Goal: Information Seeking & Learning: Learn about a topic

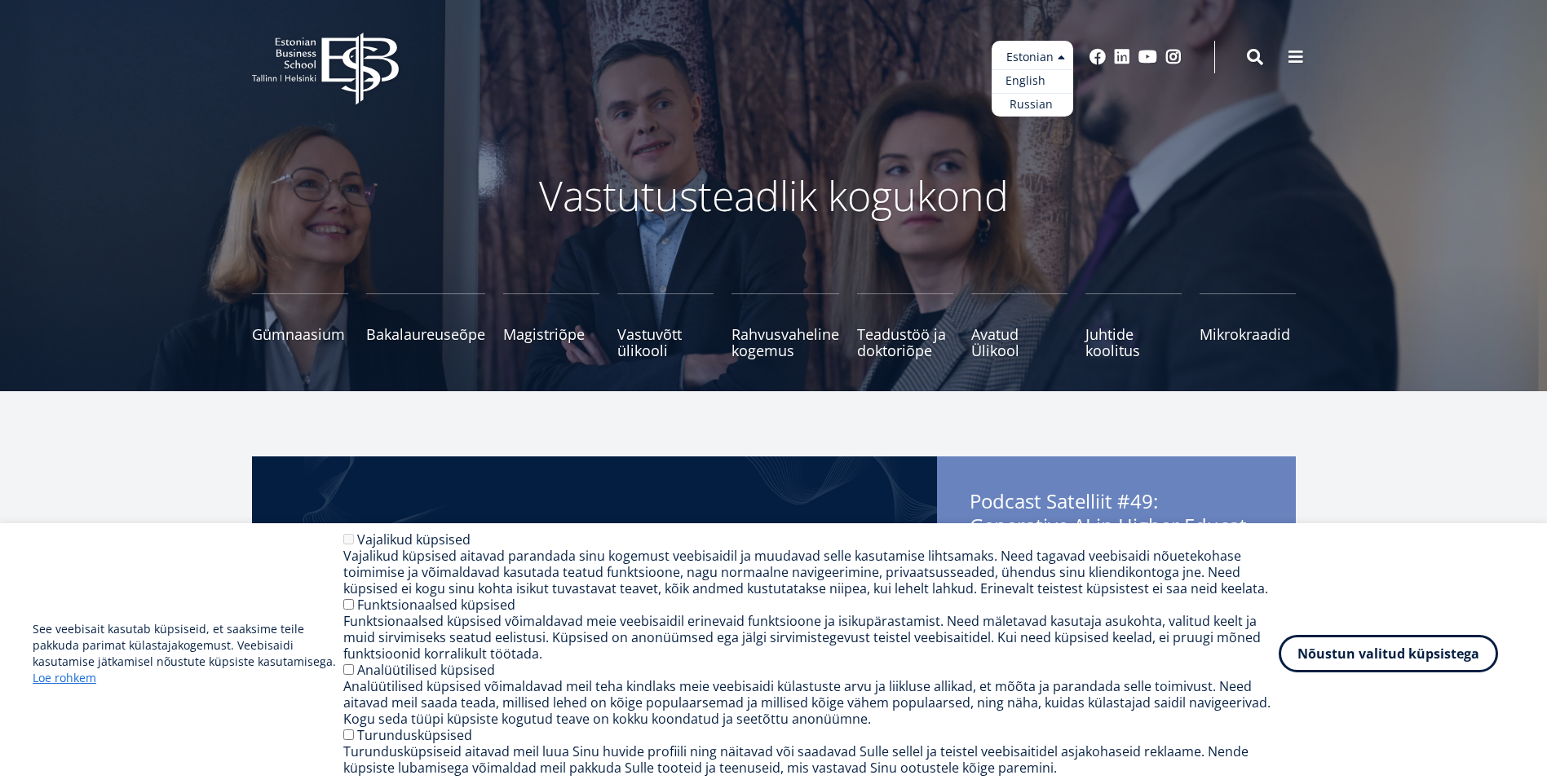
click at [1027, 78] on link "English" at bounding box center [1031, 81] width 81 height 24
click at [1038, 80] on link "English" at bounding box center [1031, 81] width 81 height 24
click at [1010, 80] on link "English" at bounding box center [1031, 81] width 81 height 24
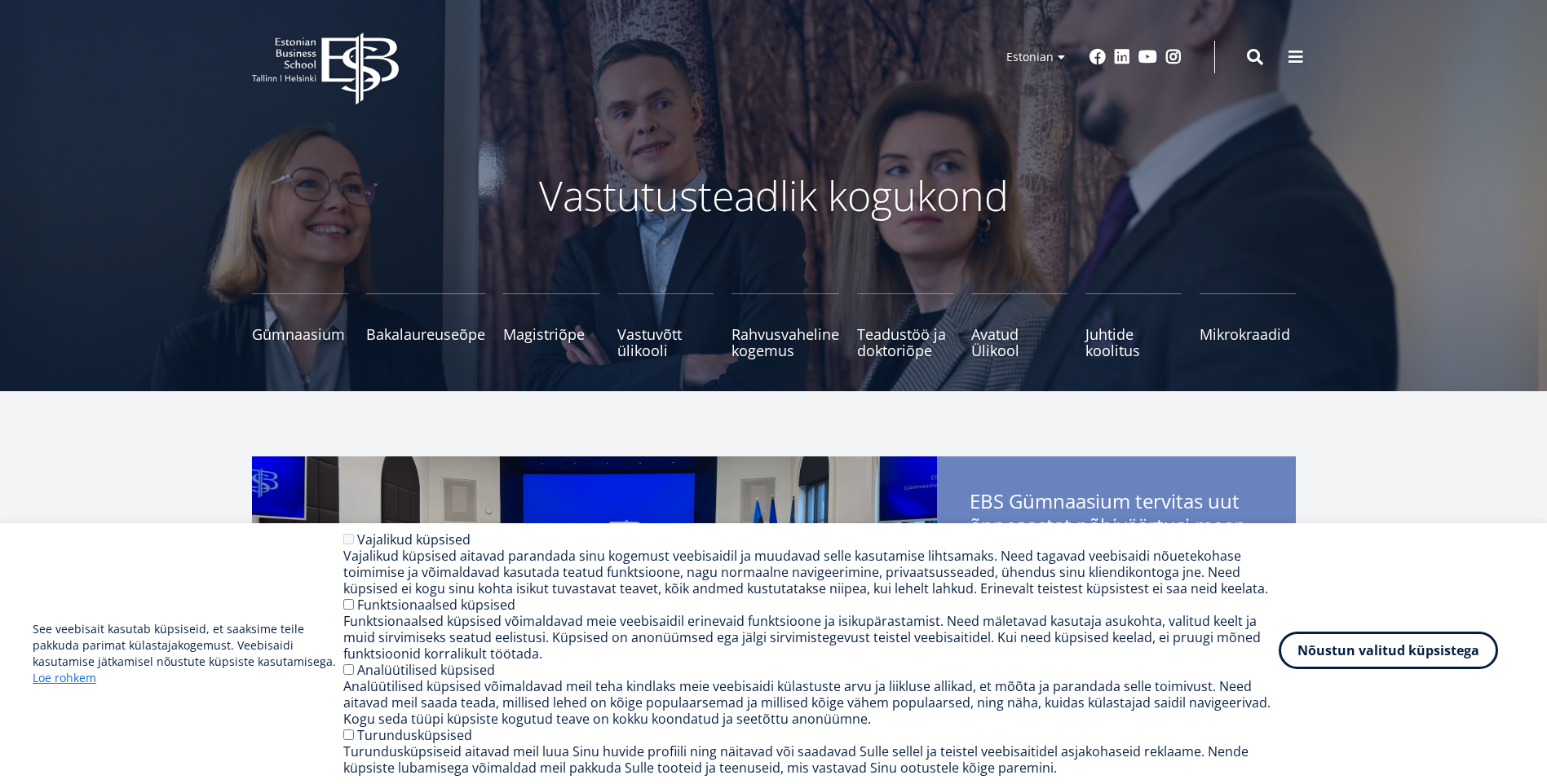
click at [1322, 652] on button "Nõustun valitud küpsistega" at bounding box center [1388, 650] width 219 height 37
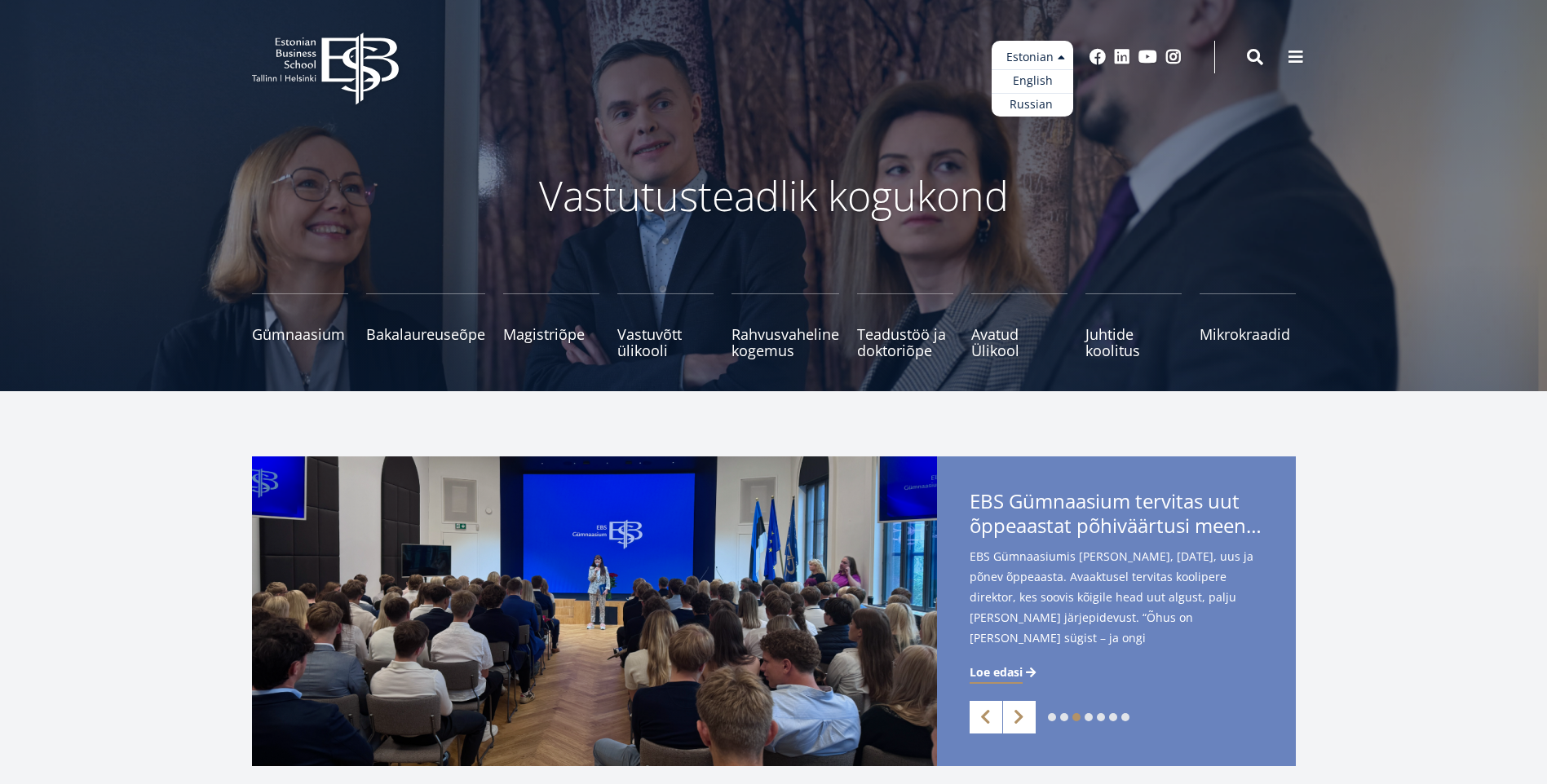
click at [1059, 57] on ul "Estonian English Russian" at bounding box center [1031, 78] width 81 height 76
click at [1039, 78] on link "English" at bounding box center [1031, 81] width 81 height 24
click at [1005, 80] on link "English" at bounding box center [1031, 81] width 81 height 24
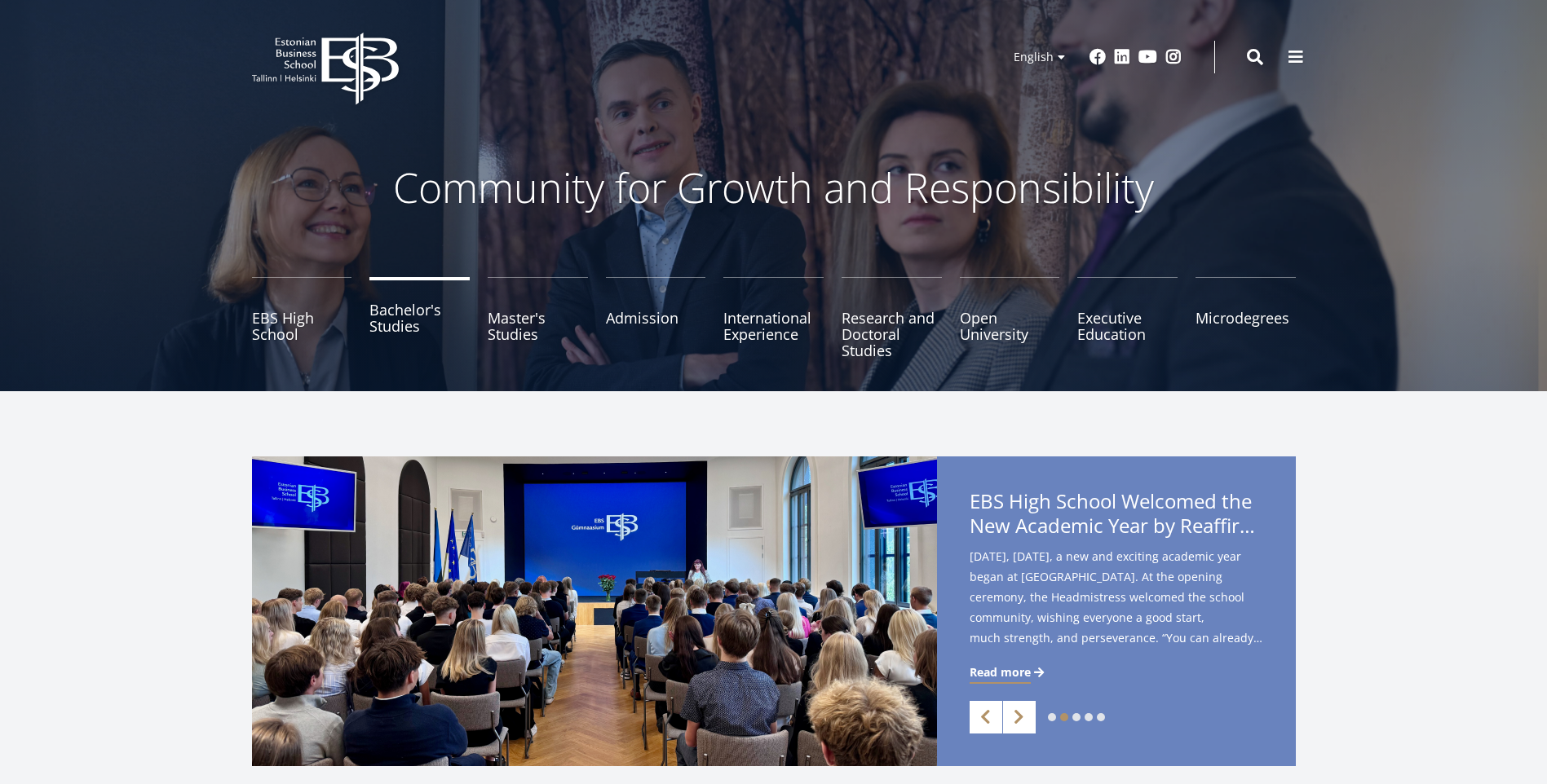
click at [388, 327] on link "Bachelor's Studies" at bounding box center [419, 318] width 100 height 81
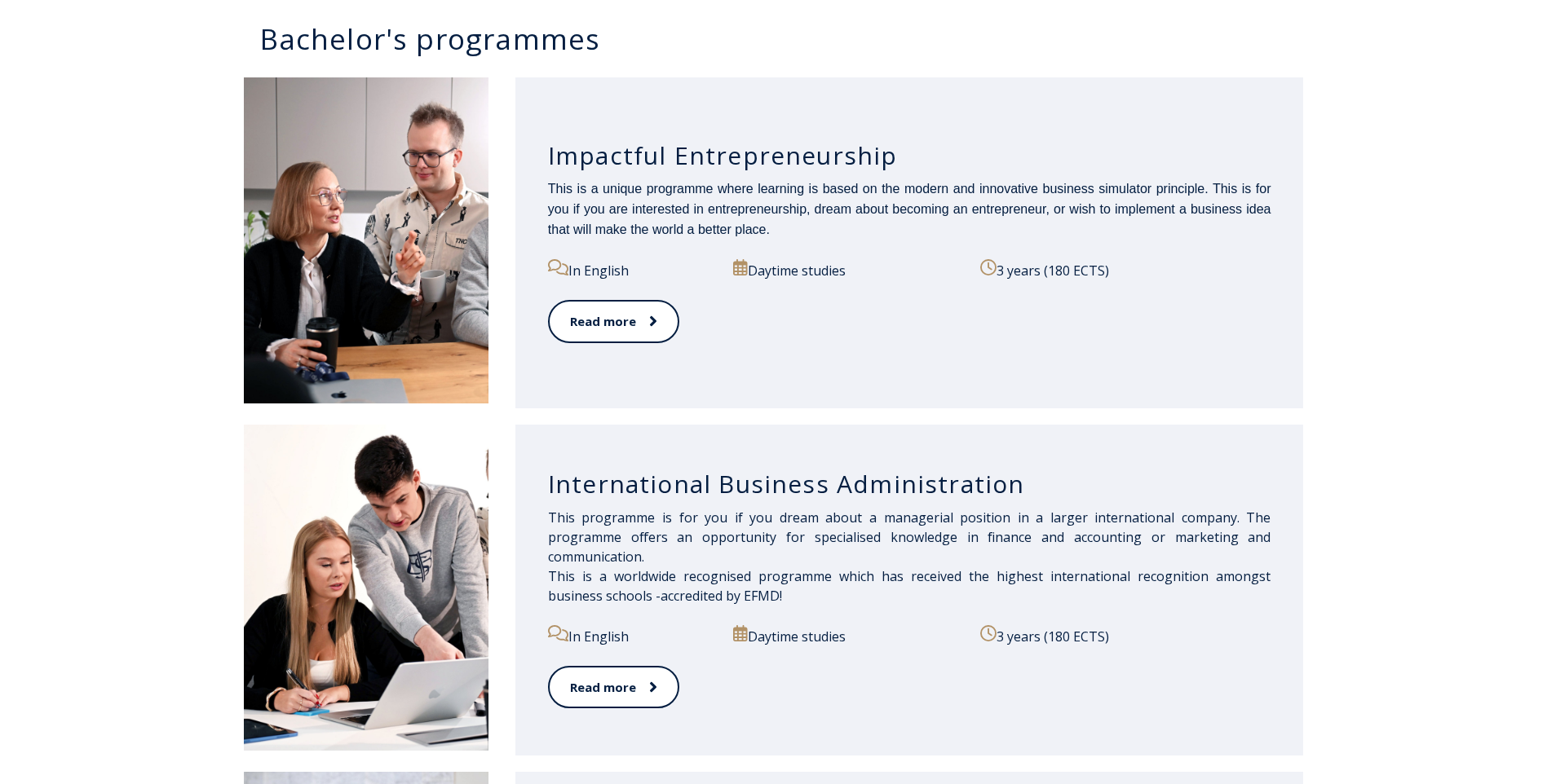
scroll to position [815, 0]
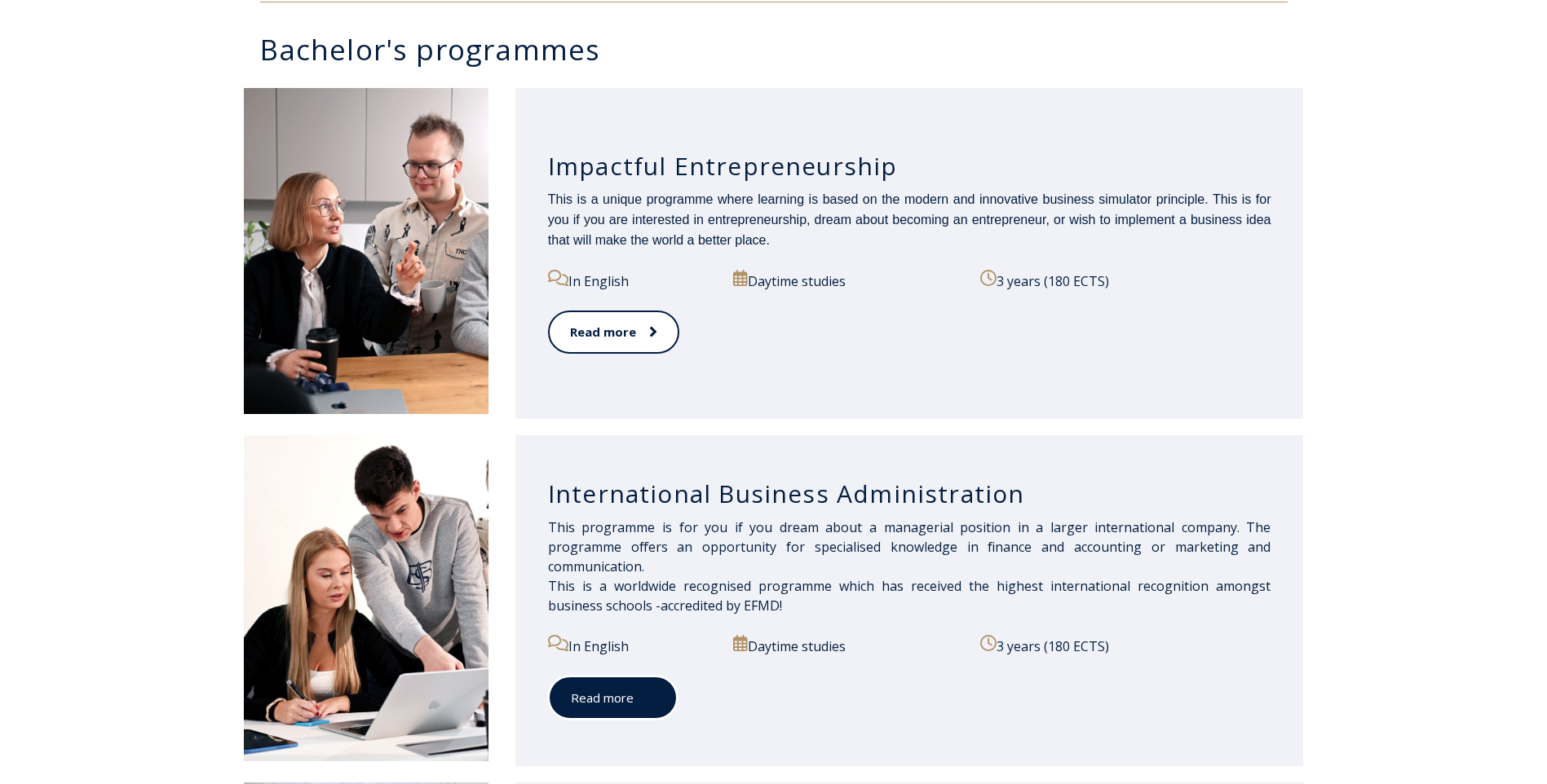
click at [632, 700] on link "Read more" at bounding box center [612, 698] width 129 height 45
